Goal: Transaction & Acquisition: Book appointment/travel/reservation

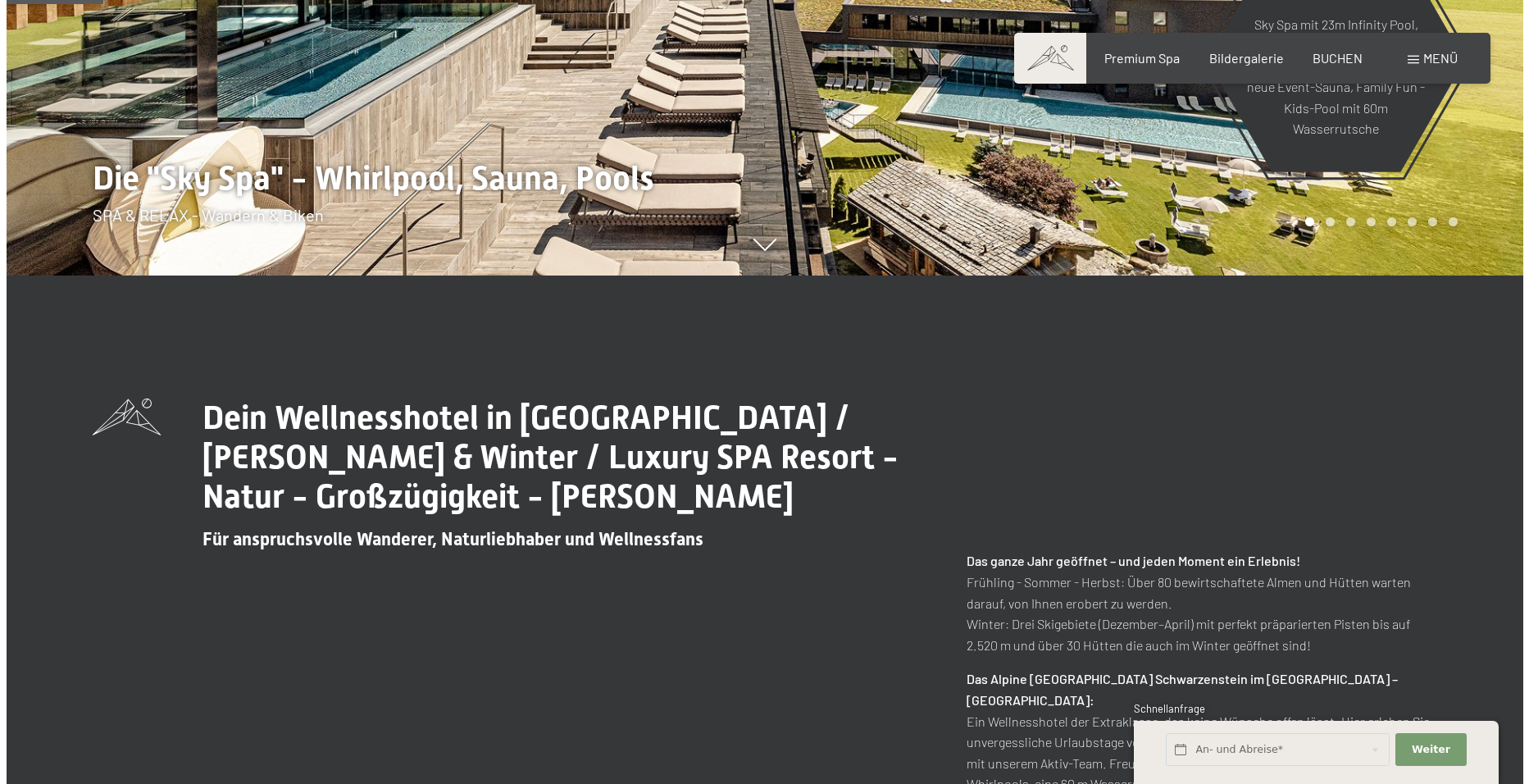
scroll to position [656, 0]
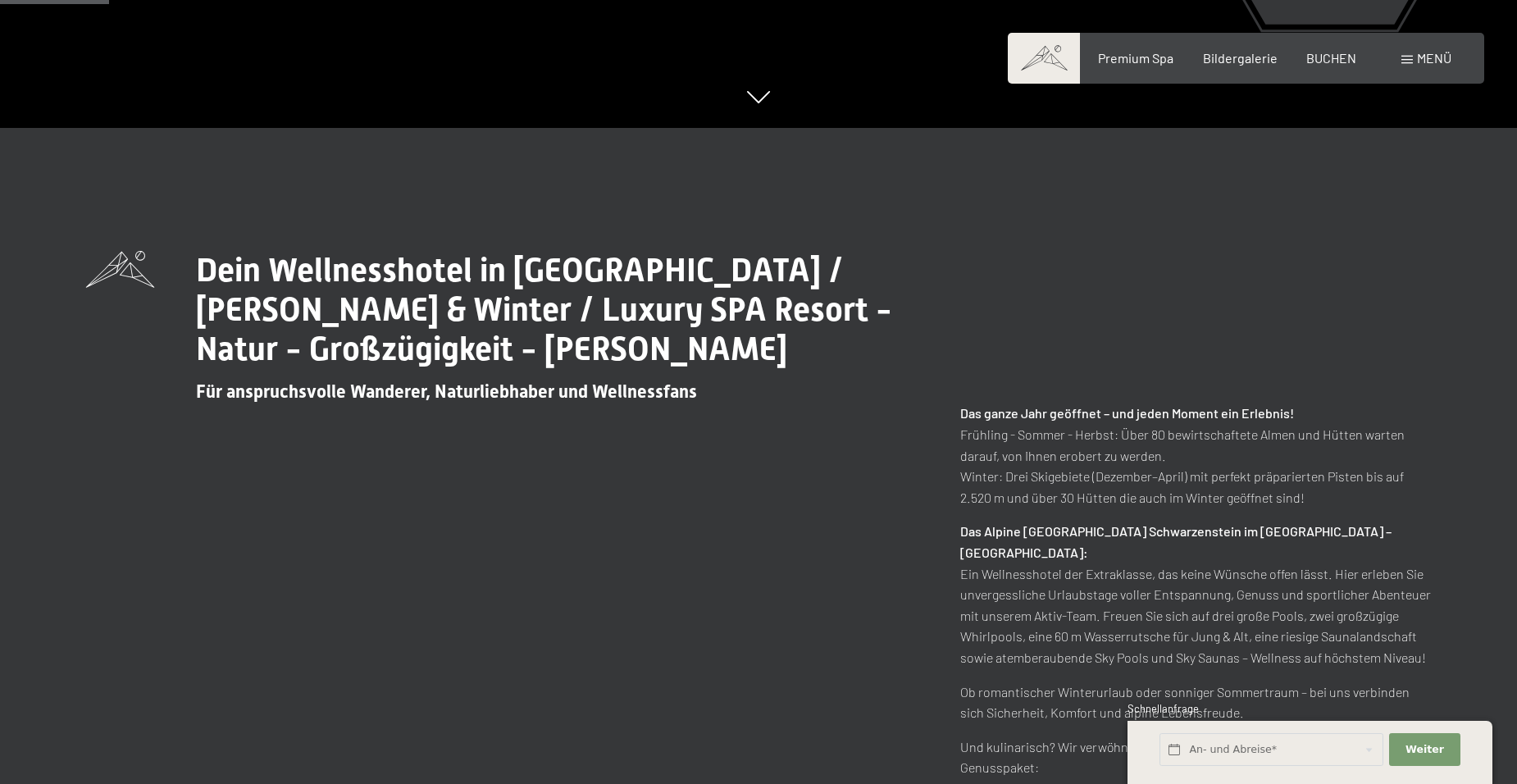
click at [1408, 49] on div "Buchen Anfragen Premium Spa Bildergalerie BUCHEN Menü DE IT EN Gutschein Bilder…" at bounding box center [1246, 58] width 411 height 18
click at [1408, 56] on span at bounding box center [1406, 59] width 11 height 8
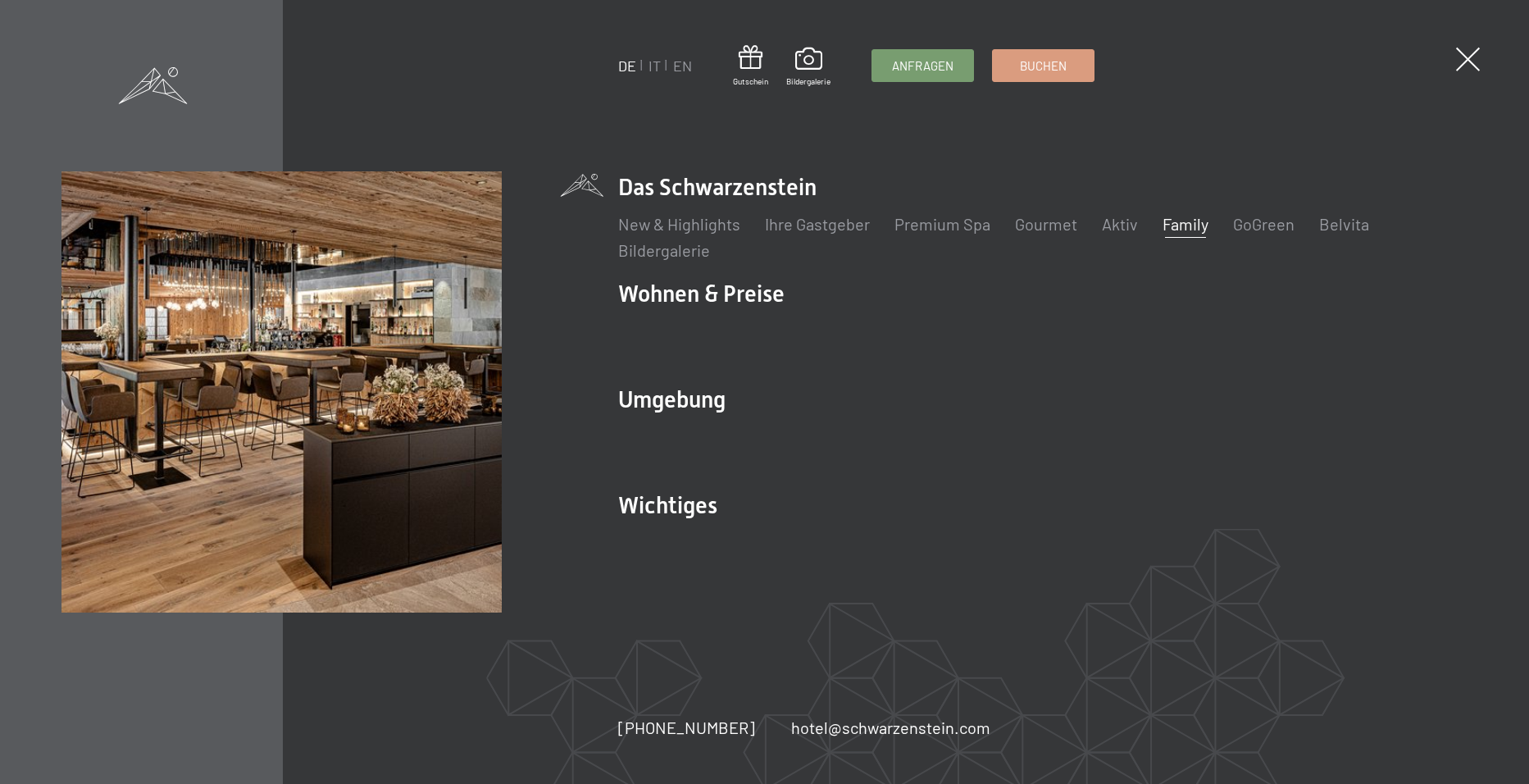
click at [1200, 228] on link "Family" at bounding box center [1186, 223] width 46 height 19
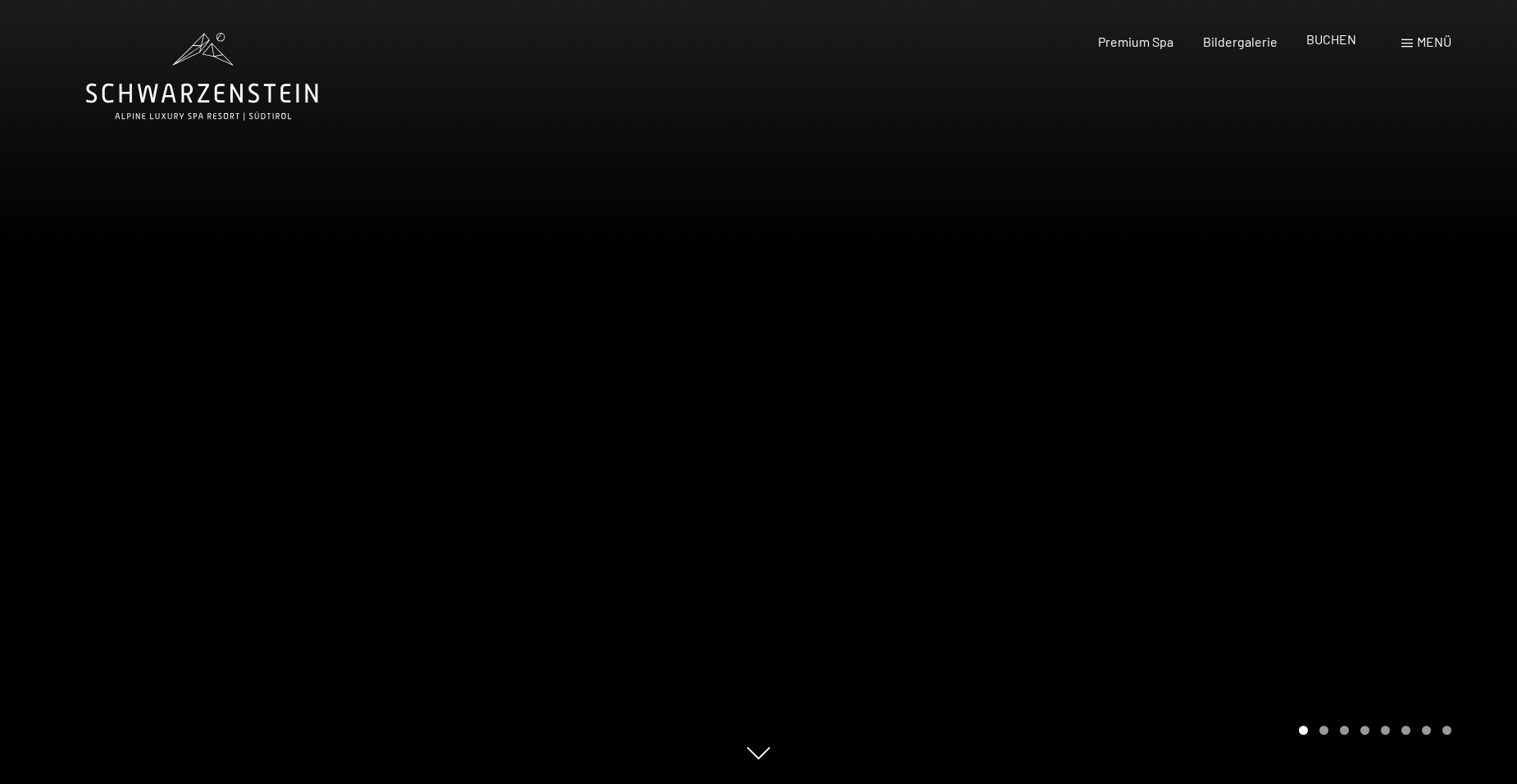
click at [1321, 45] on span "BUCHEN" at bounding box center [1331, 39] width 50 height 16
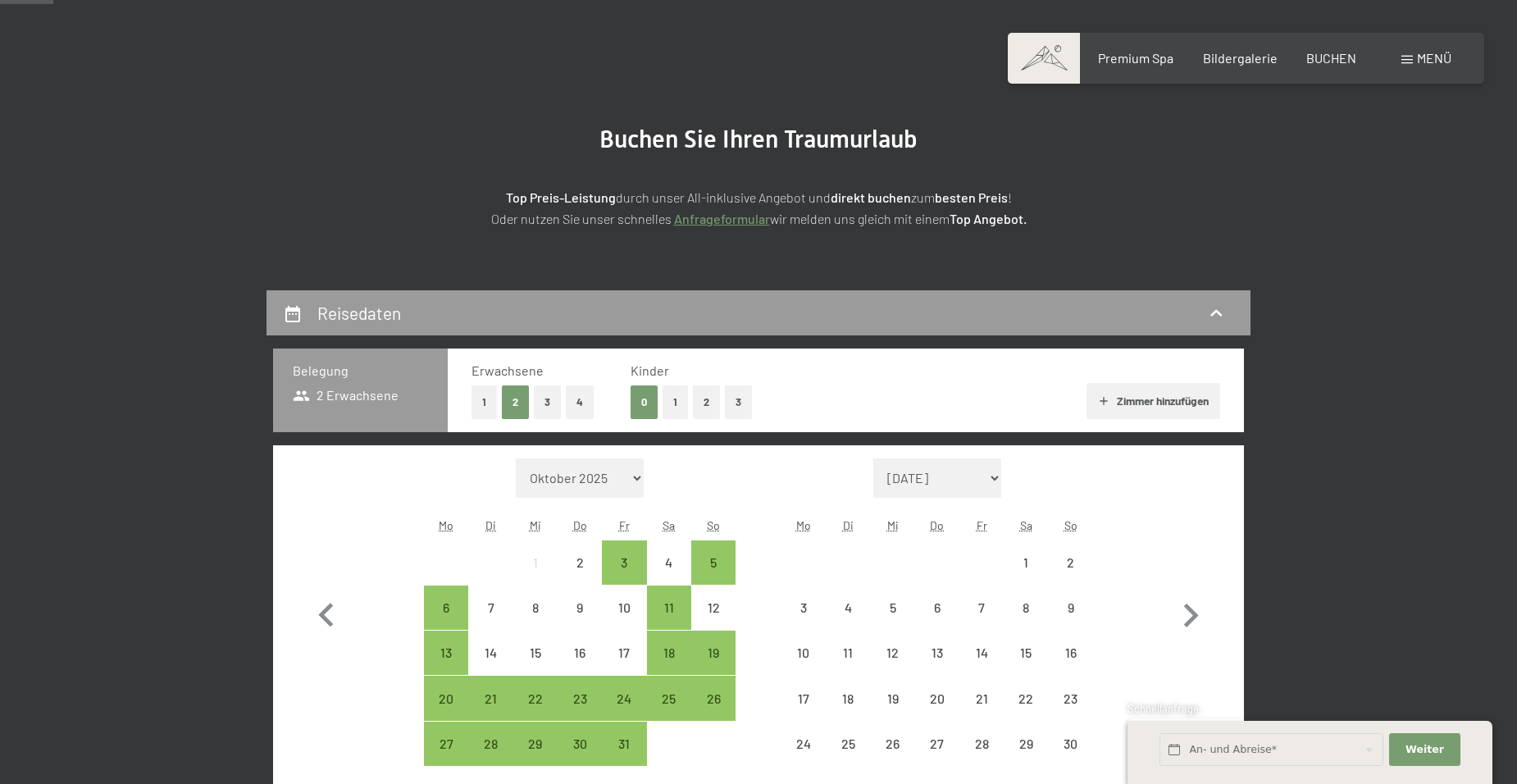
scroll to position [164, 0]
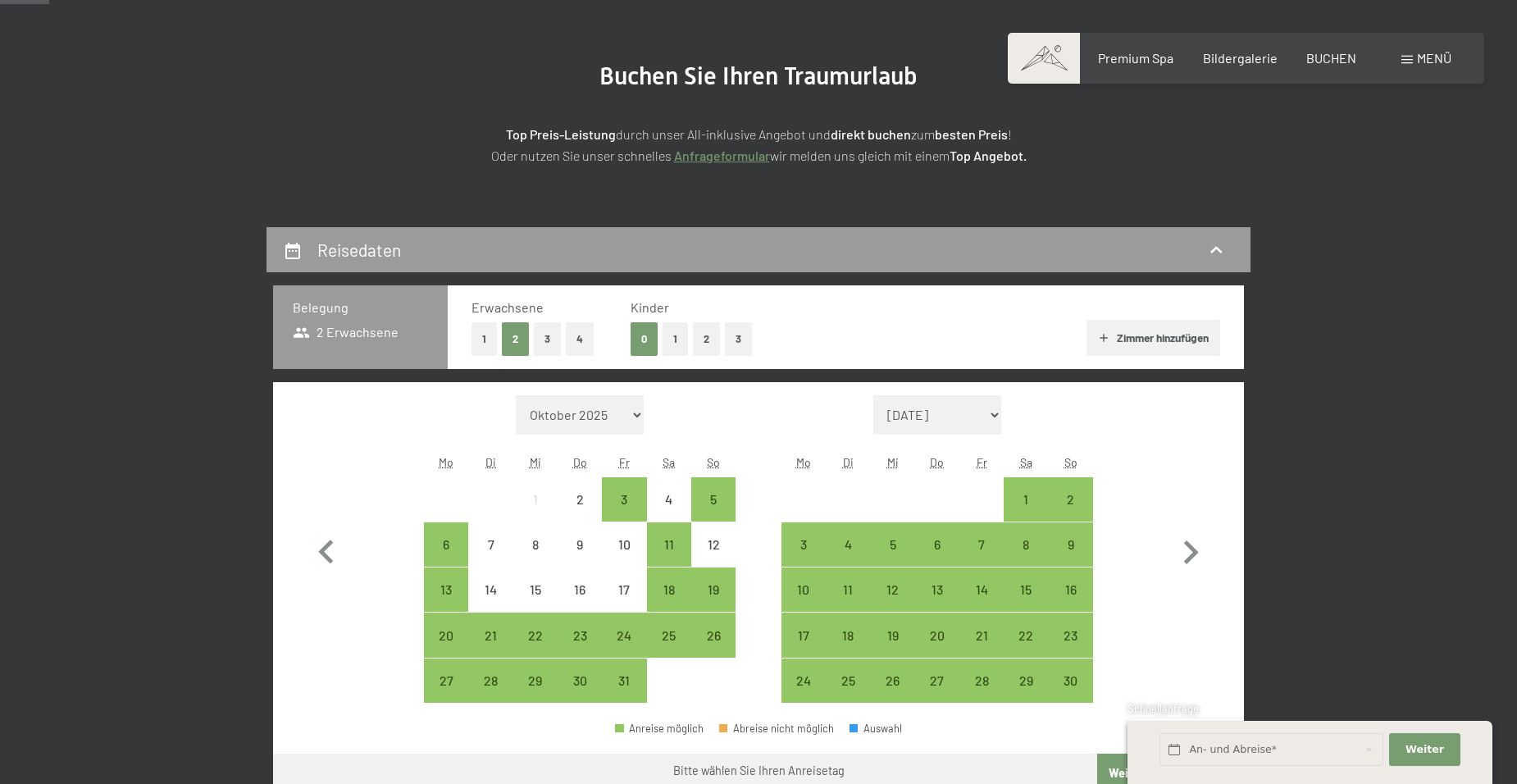
click at [714, 339] on button "2" at bounding box center [706, 339] width 27 height 33
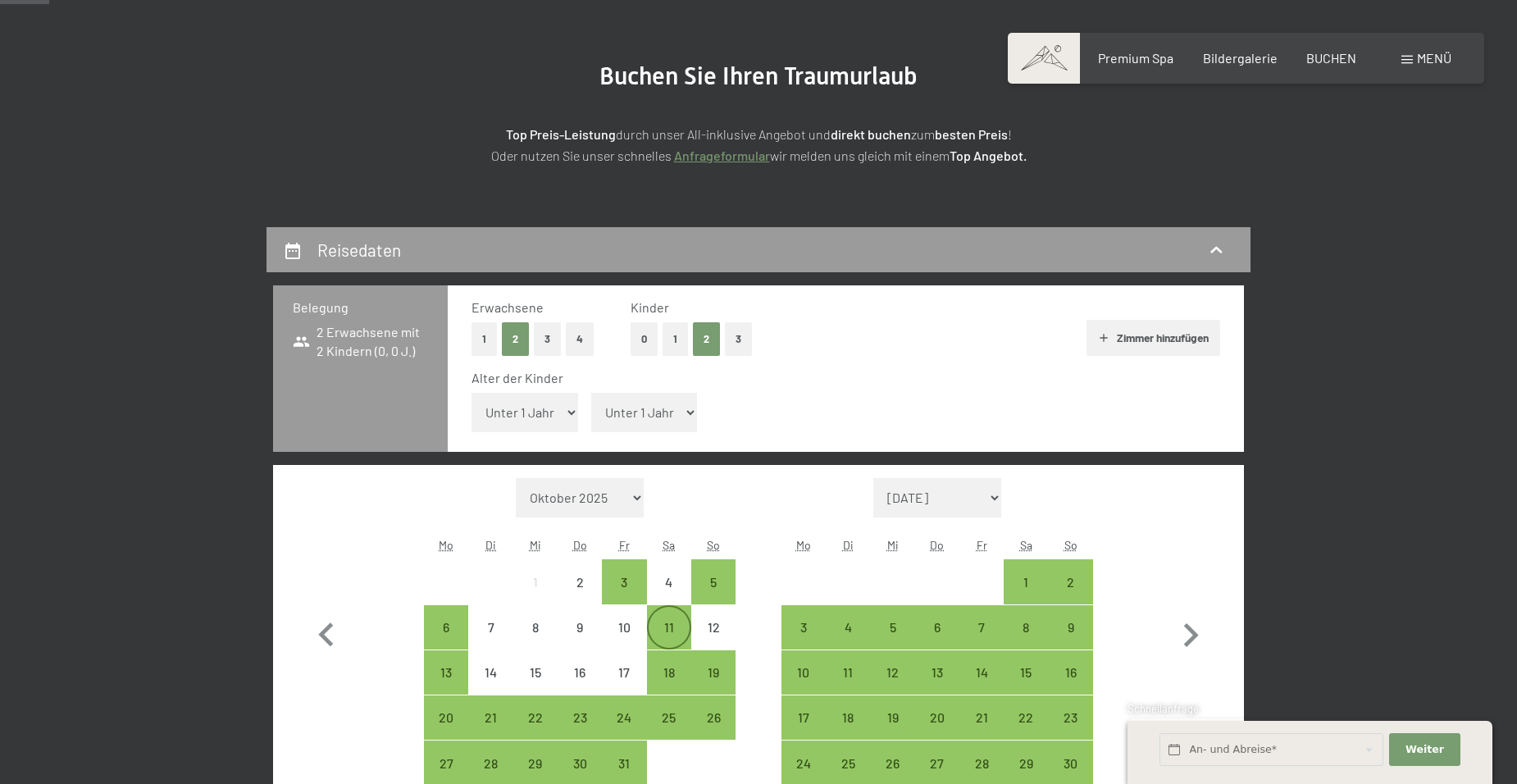
click at [663, 627] on div "11" at bounding box center [669, 640] width 41 height 41
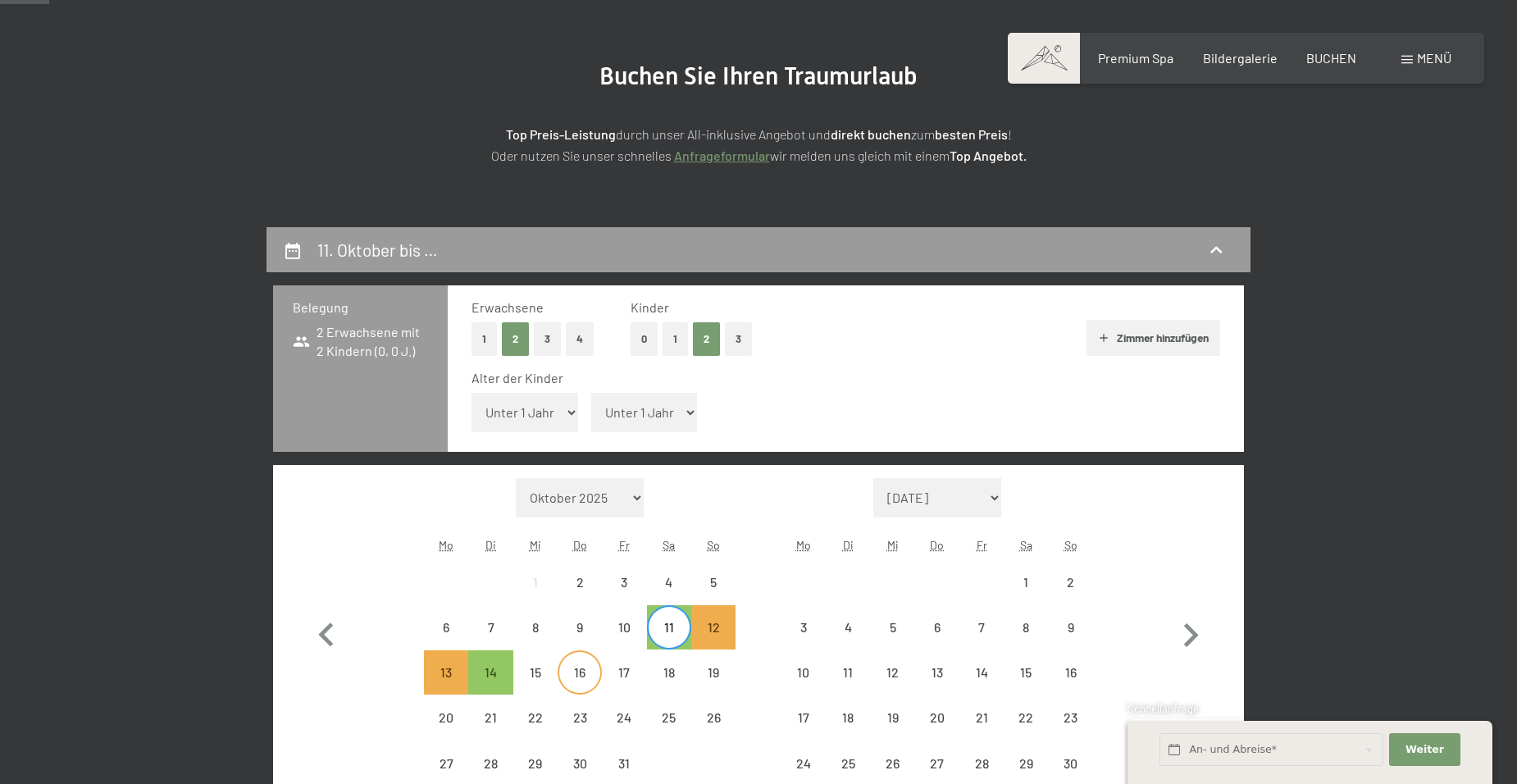
click at [587, 673] on div "16" at bounding box center [580, 685] width 41 height 41
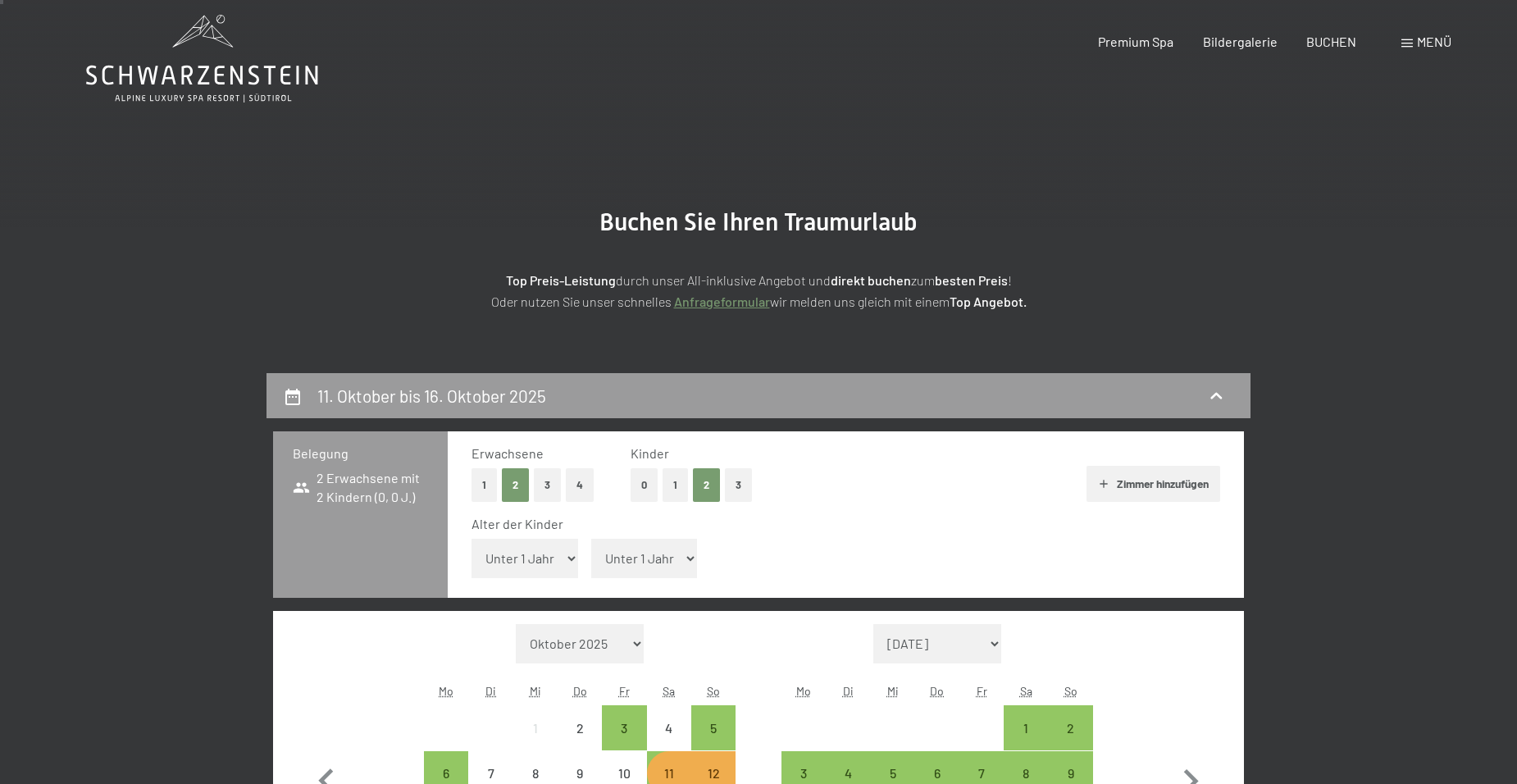
scroll to position [0, 0]
